Goal: Task Accomplishment & Management: Use online tool/utility

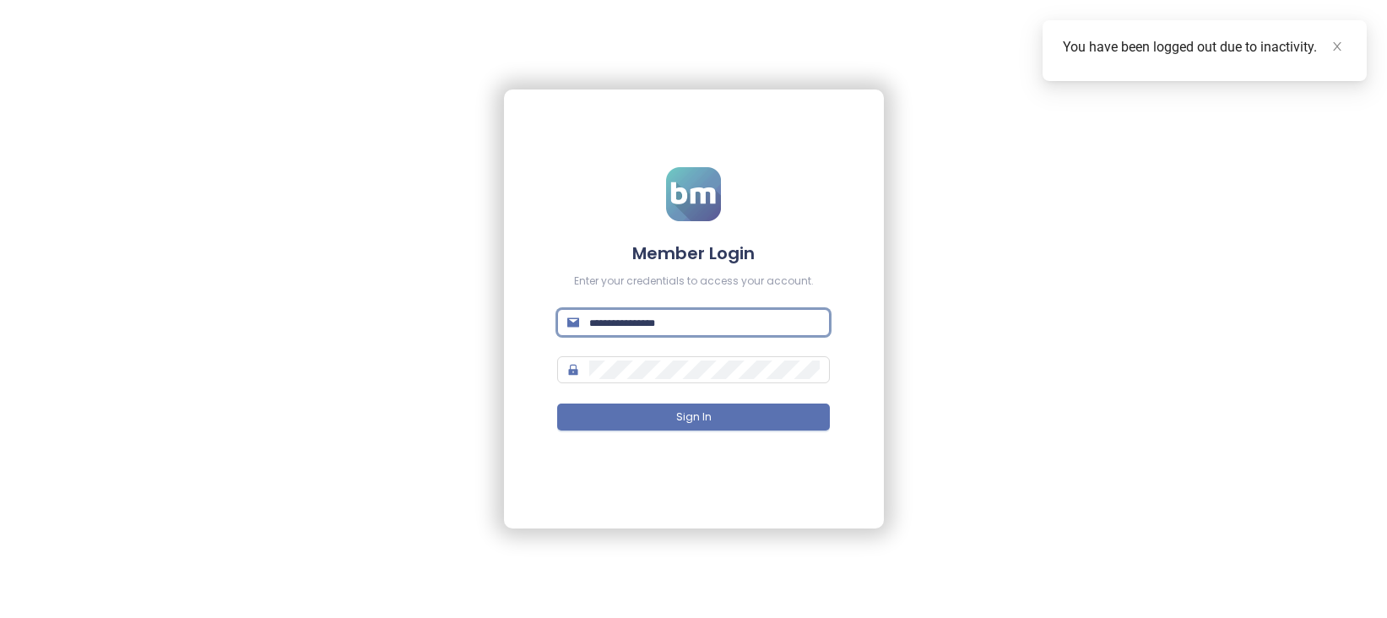
type input "**********"
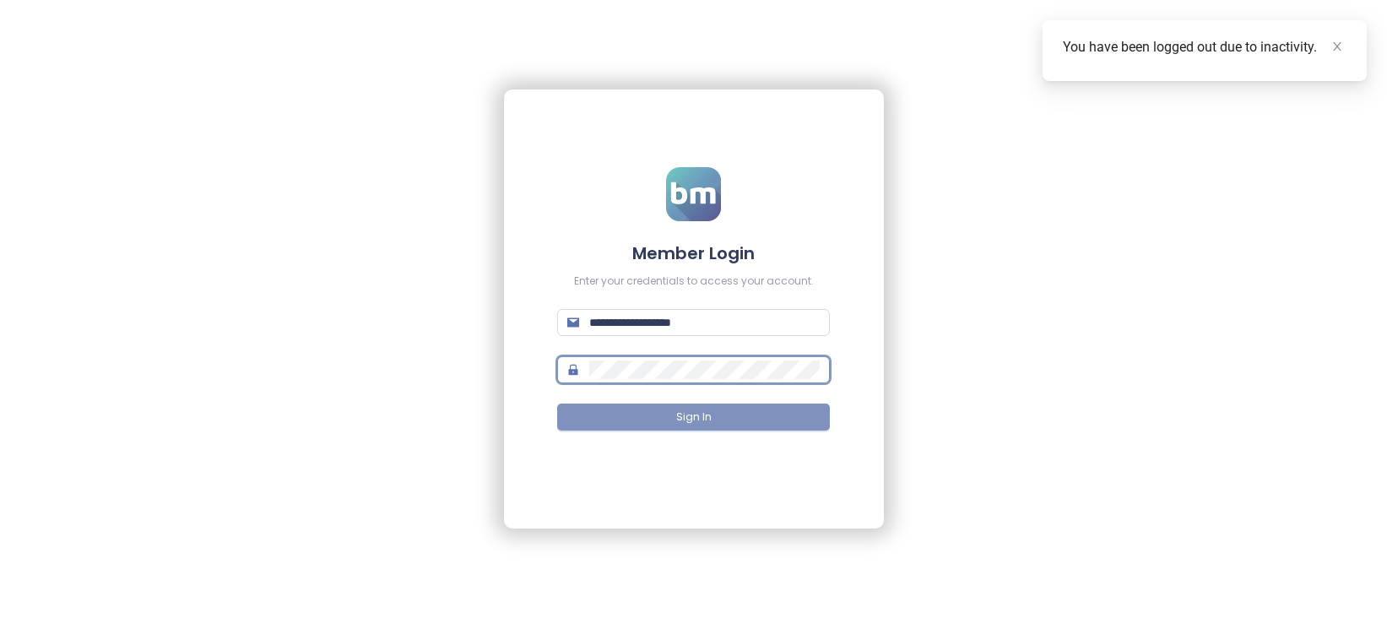
click at [702, 417] on span "Sign In" at bounding box center [693, 417] width 35 height 16
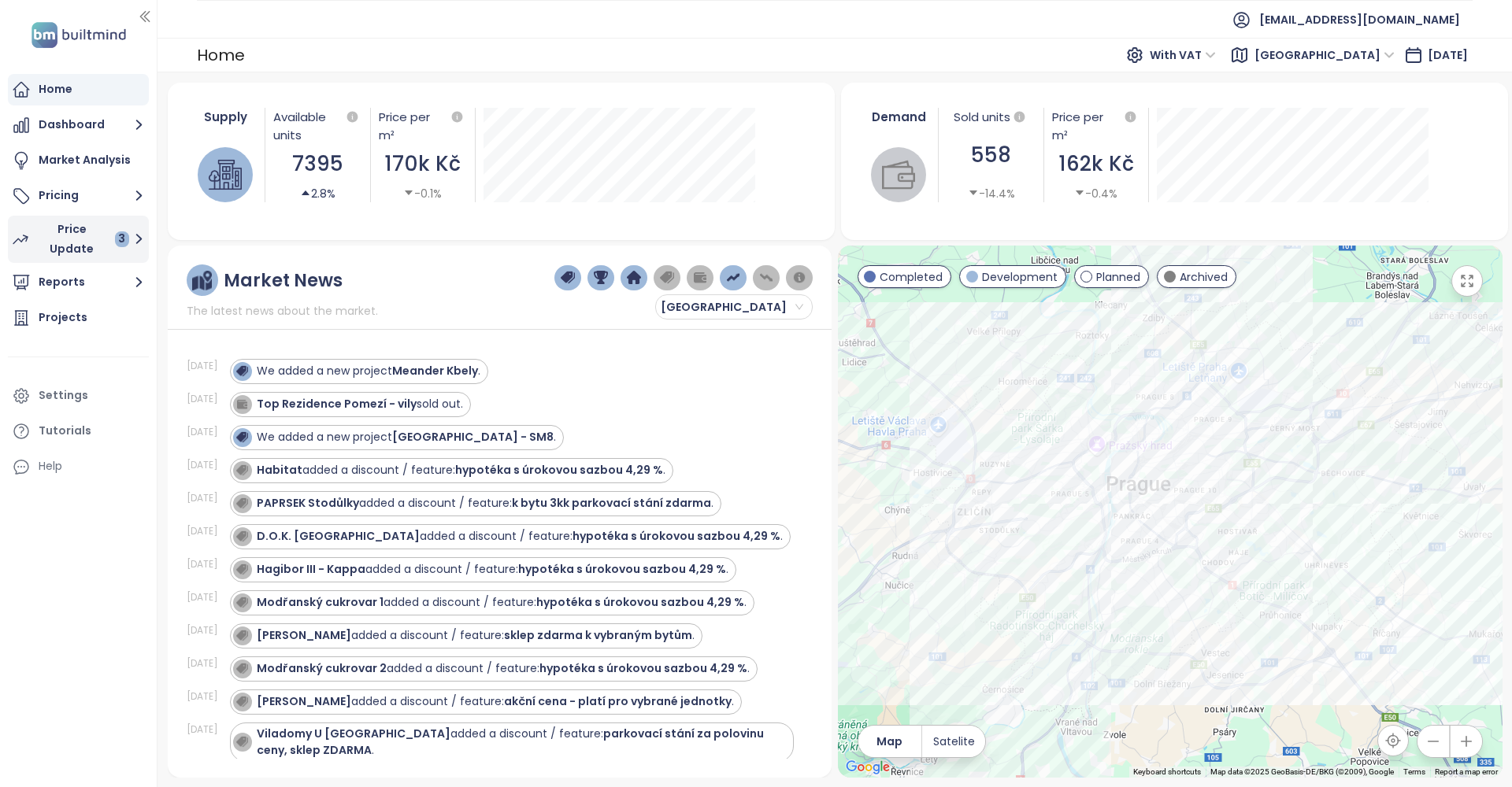
click at [45, 229] on div "Price Update 3" at bounding box center [83, 239] width 92 height 39
